Goal: Information Seeking & Learning: Learn about a topic

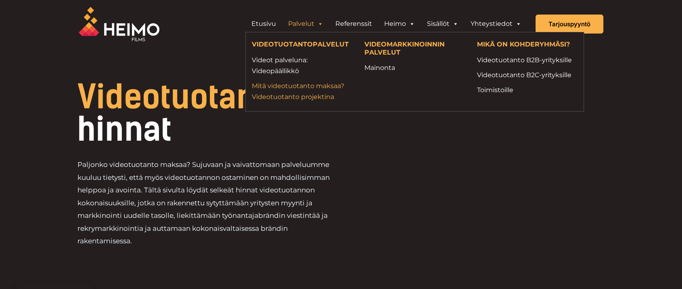
click at [288, 89] on link "Mitä videotuotanto maksaa? Videotuotanto projektina" at bounding box center [302, 91] width 100 height 22
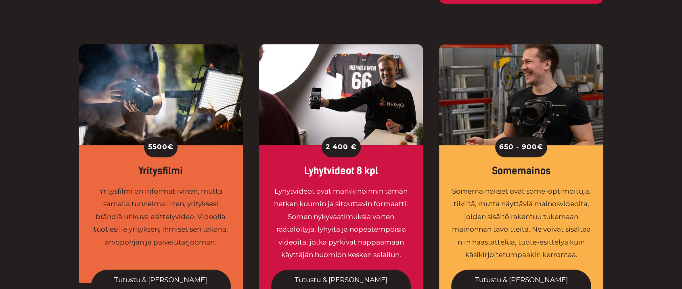
scroll to position [616, 0]
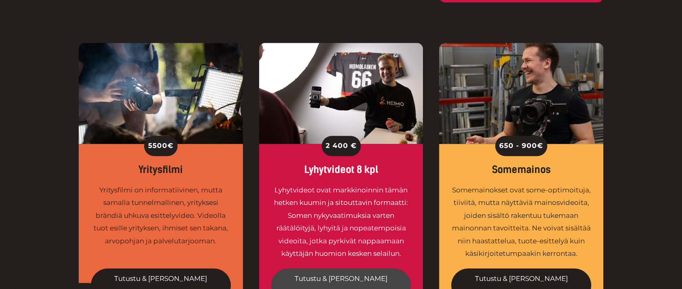
click at [340, 268] on link "Tutustu & [PERSON_NAME] tuotanto" at bounding box center [341, 284] width 140 height 33
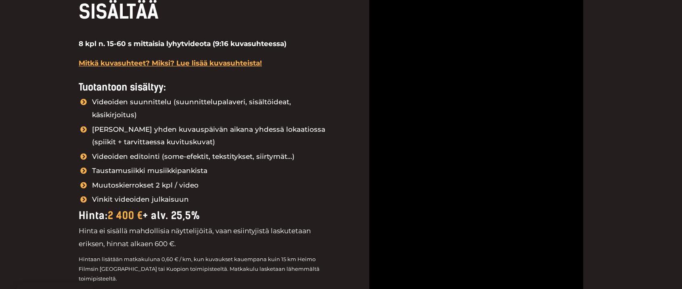
scroll to position [958, 0]
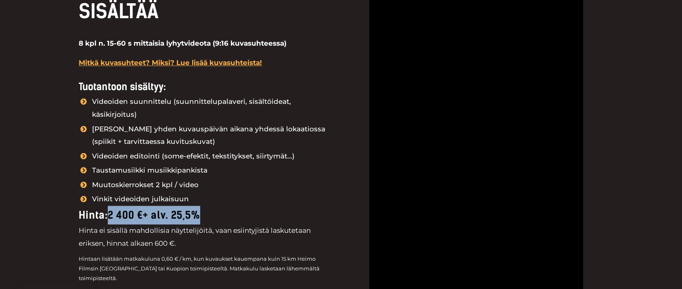
drag, startPoint x: 111, startPoint y: 201, endPoint x: 208, endPoint y: 200, distance: 97.3
click at [208, 205] on div "Hinta: 2 400 € + alv. 25,5%" at bounding box center [206, 214] width 254 height 19
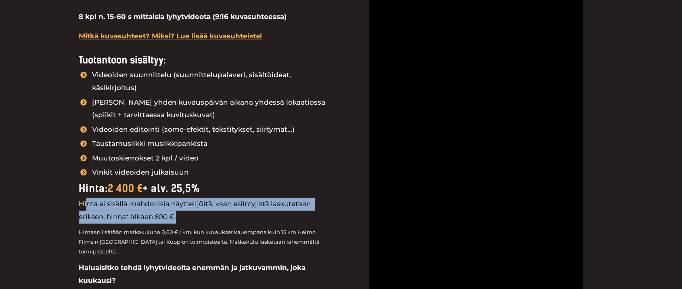
drag, startPoint x: 199, startPoint y: 202, endPoint x: 88, endPoint y: 193, distance: 112.1
click at [88, 197] on p "Hinta ei sisällä mahdollisia näyttelijöitä, vaan esiintyjistä laskutetaan eriks…" at bounding box center [206, 209] width 254 height 25
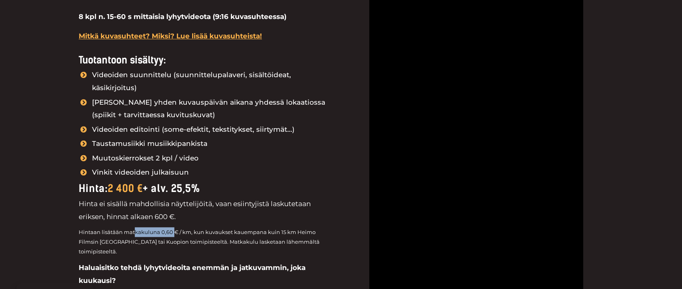
drag, startPoint x: 172, startPoint y: 219, endPoint x: 123, endPoint y: 212, distance: 48.9
click at [123, 212] on div "kahdeksan videon kokonaisuus LYHYTVIDEO-PAKETTI SISÄLTÄÄ 8 kpl n. 15-60 s mitta…" at bounding box center [206, 161] width 254 height 447
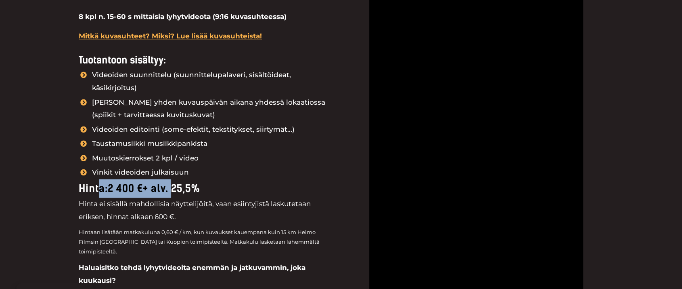
drag, startPoint x: 100, startPoint y: 171, endPoint x: 180, endPoint y: 170, distance: 79.5
click at [180, 179] on div "Hinta: 2 400 € + alv. 25,5%" at bounding box center [206, 188] width 254 height 19
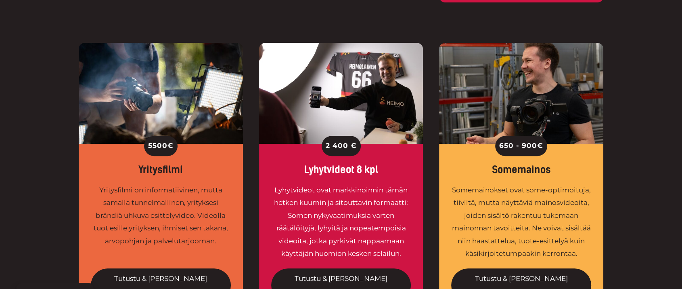
click at [478, 204] on div "Somemainokset ovat some-optimoituja, tiiviitä, mutta näyttäviä mainosvideoita, …" at bounding box center [521, 222] width 140 height 76
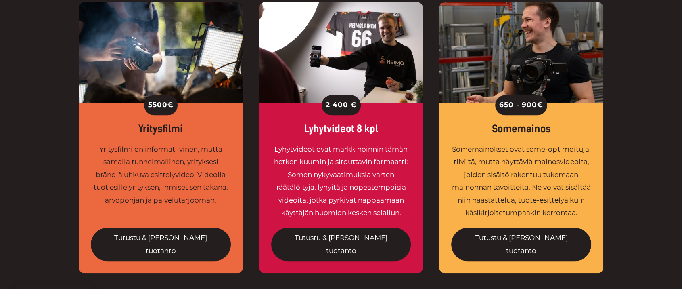
scroll to position [604, 0]
